Goal: Task Accomplishment & Management: Complete application form

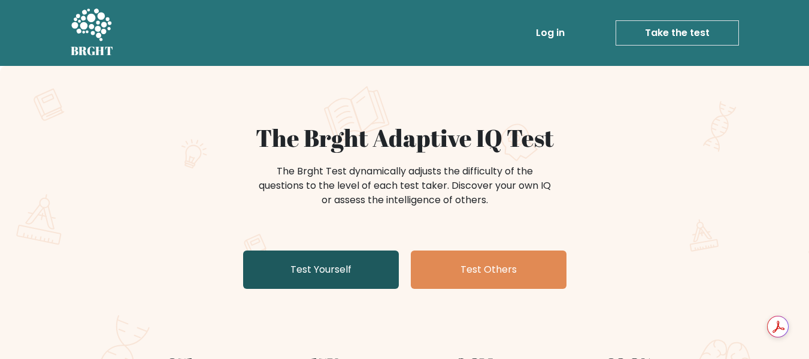
click at [320, 278] on link "Test Yourself" at bounding box center [321, 269] width 156 height 38
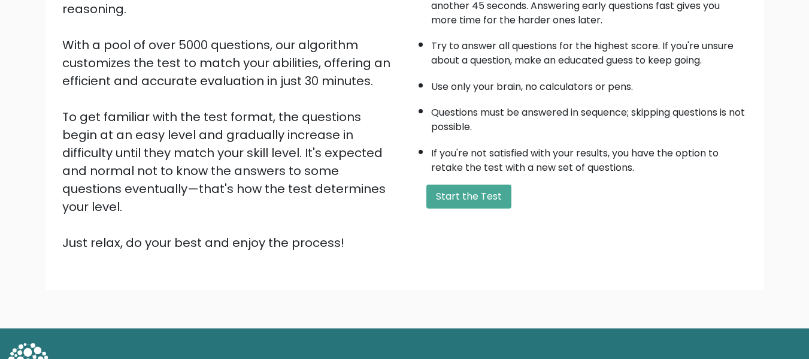
scroll to position [190, 0]
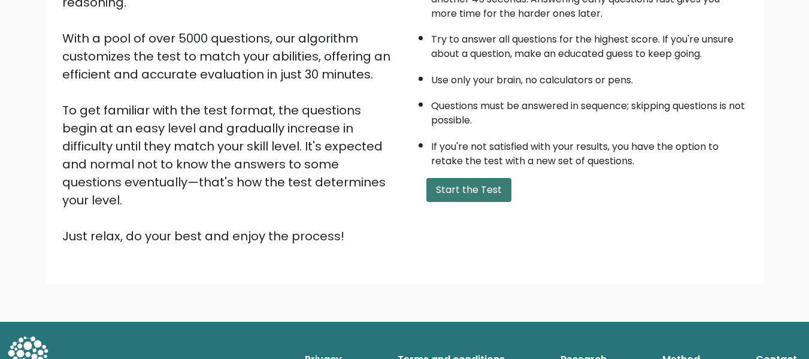
click at [467, 195] on button "Start the Test" at bounding box center [468, 190] width 85 height 24
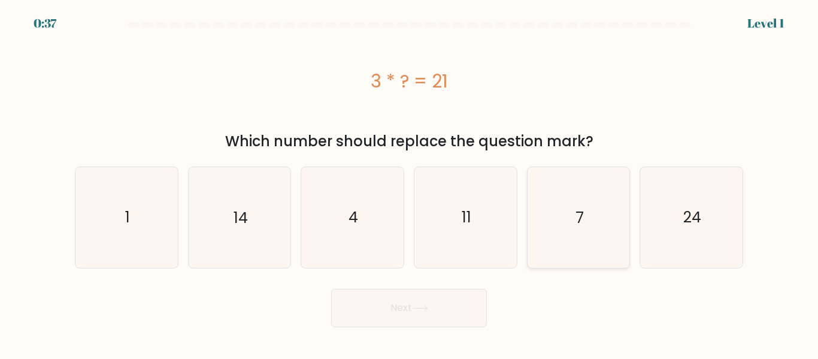
click at [611, 235] on icon "7" at bounding box center [578, 217] width 100 height 100
click at [410, 183] on input "e. 7" at bounding box center [409, 181] width 1 height 3
radio input "true"
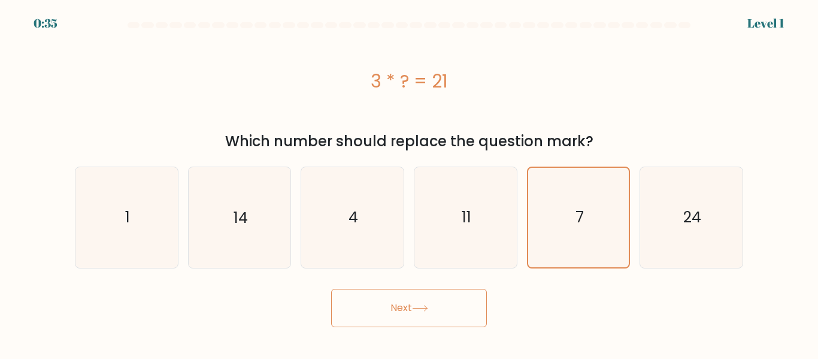
click at [406, 313] on button "Next" at bounding box center [409, 308] width 156 height 38
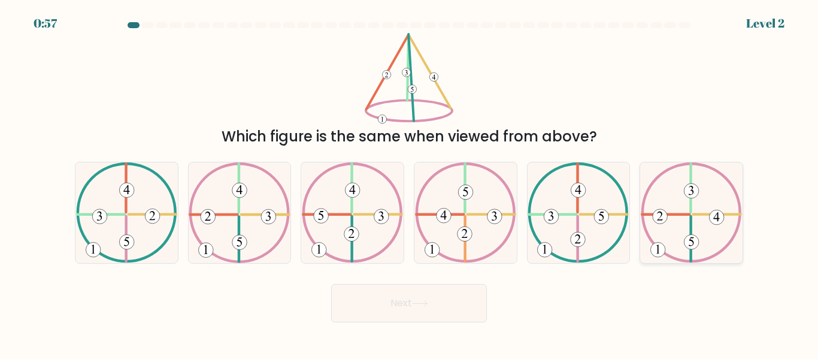
click at [719, 214] on 491 at bounding box center [717, 217] width 15 height 15
click at [410, 183] on input "f." at bounding box center [409, 181] width 1 height 3
radio input "true"
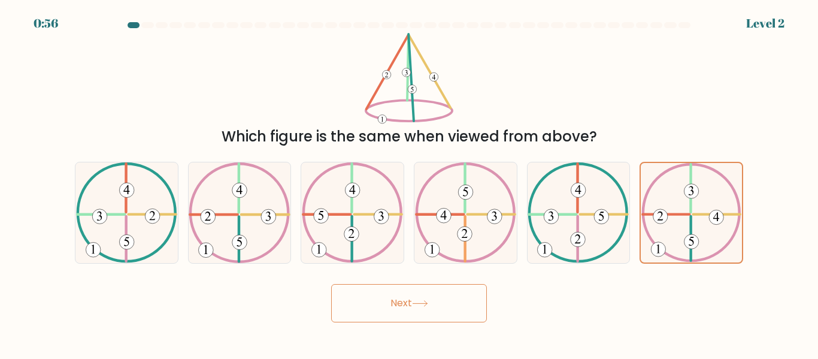
click at [389, 306] on button "Next" at bounding box center [409, 303] width 156 height 38
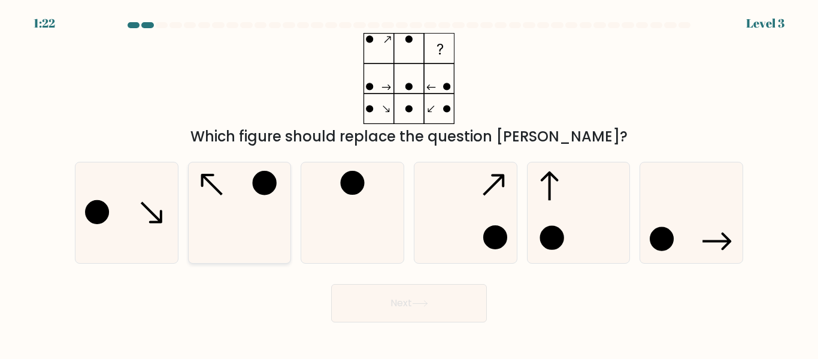
click at [243, 195] on icon at bounding box center [239, 212] width 100 height 100
click at [409, 183] on input "b." at bounding box center [409, 181] width 1 height 3
radio input "true"
click at [413, 295] on button "Next" at bounding box center [409, 303] width 156 height 38
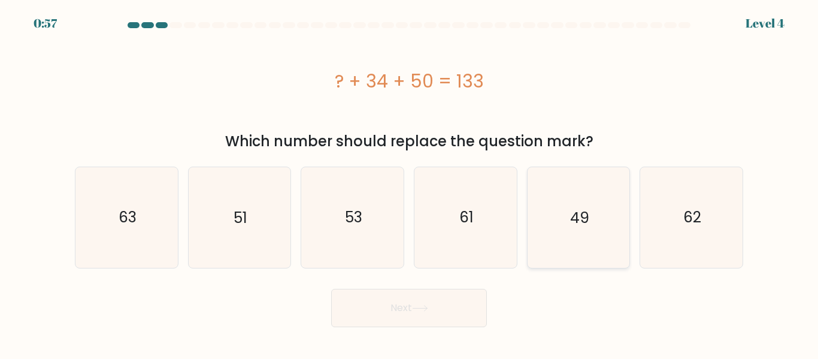
click at [589, 223] on text "49" at bounding box center [579, 217] width 19 height 21
click at [410, 183] on input "e. 49" at bounding box center [409, 181] width 1 height 3
radio input "true"
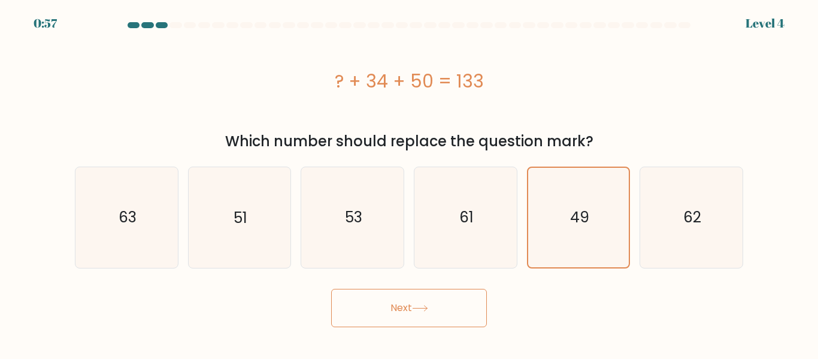
click at [414, 305] on button "Next" at bounding box center [409, 308] width 156 height 38
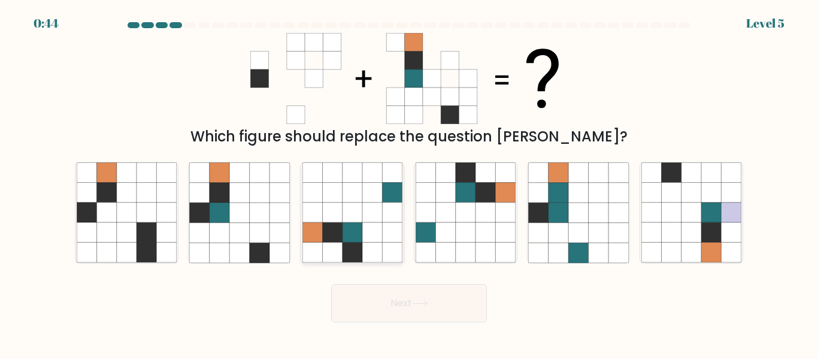
click at [350, 225] on icon at bounding box center [352, 233] width 20 height 20
click at [409, 183] on input "c." at bounding box center [409, 181] width 1 height 3
radio input "true"
click at [398, 299] on button "Next" at bounding box center [409, 303] width 156 height 38
